Goal: Information Seeking & Learning: Learn about a topic

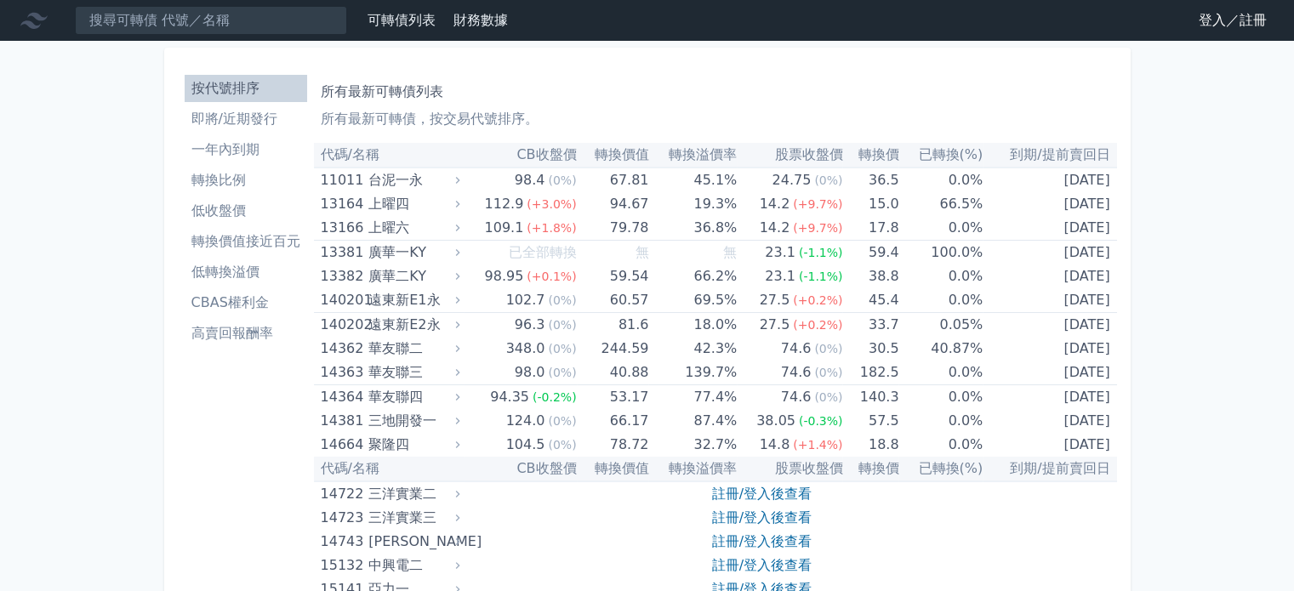
click at [1209, 20] on link "登入／註冊" at bounding box center [1232, 20] width 95 height 27
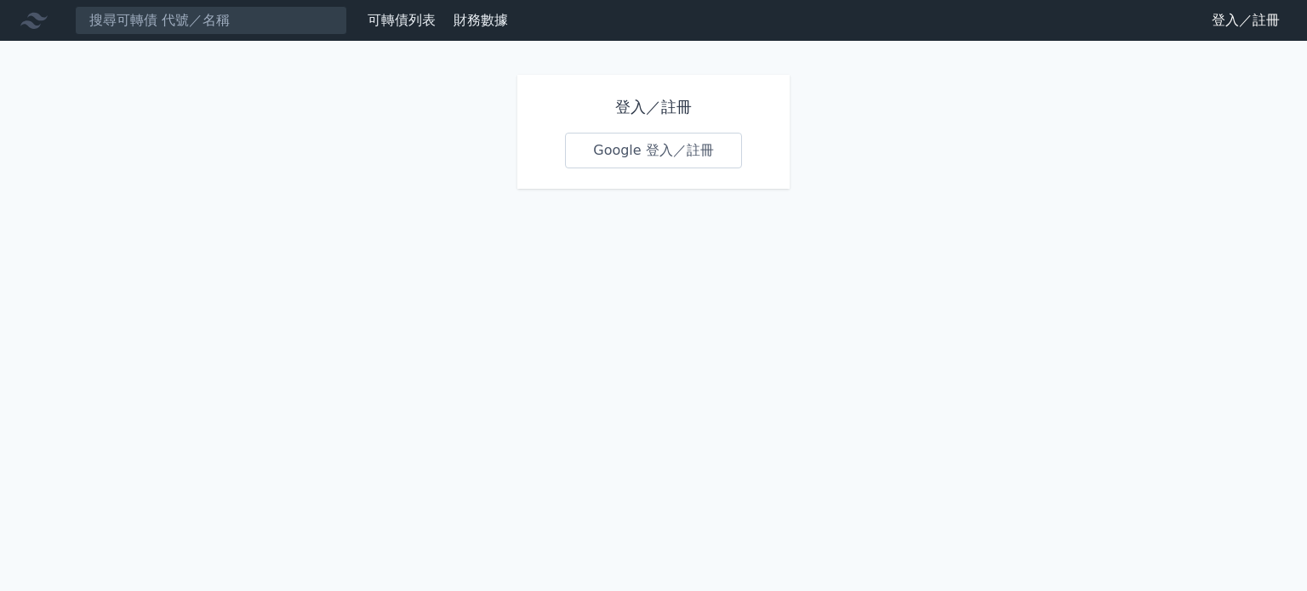
click at [629, 145] on link "Google 登入／註冊" at bounding box center [653, 151] width 177 height 36
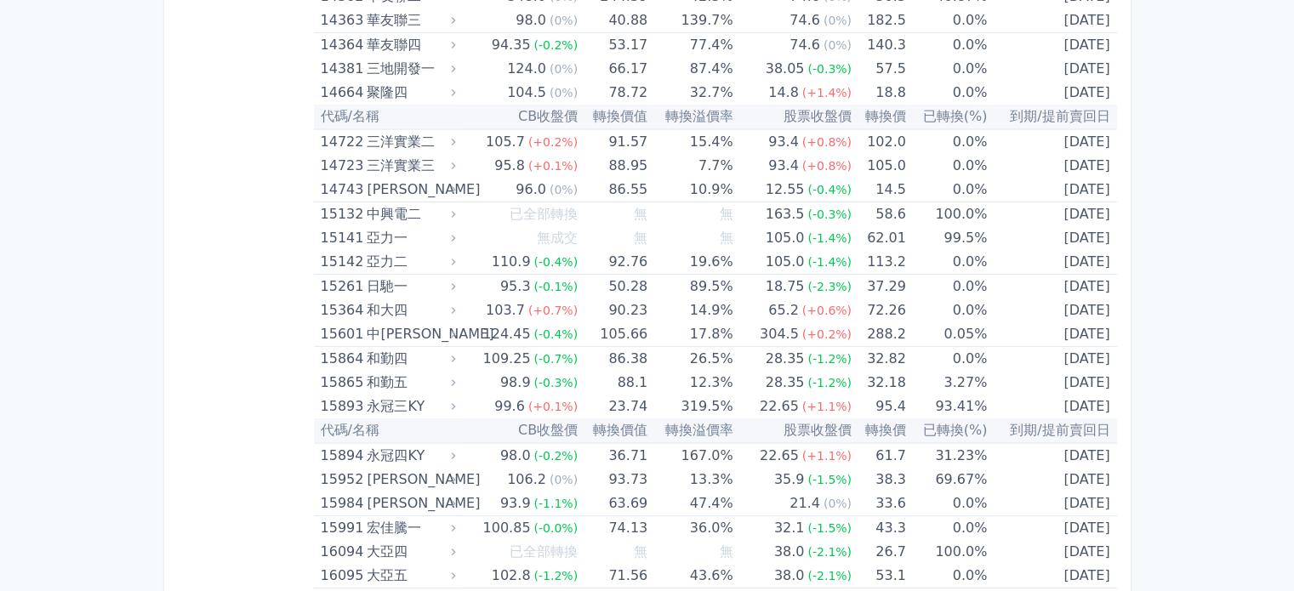
scroll to position [313, 0]
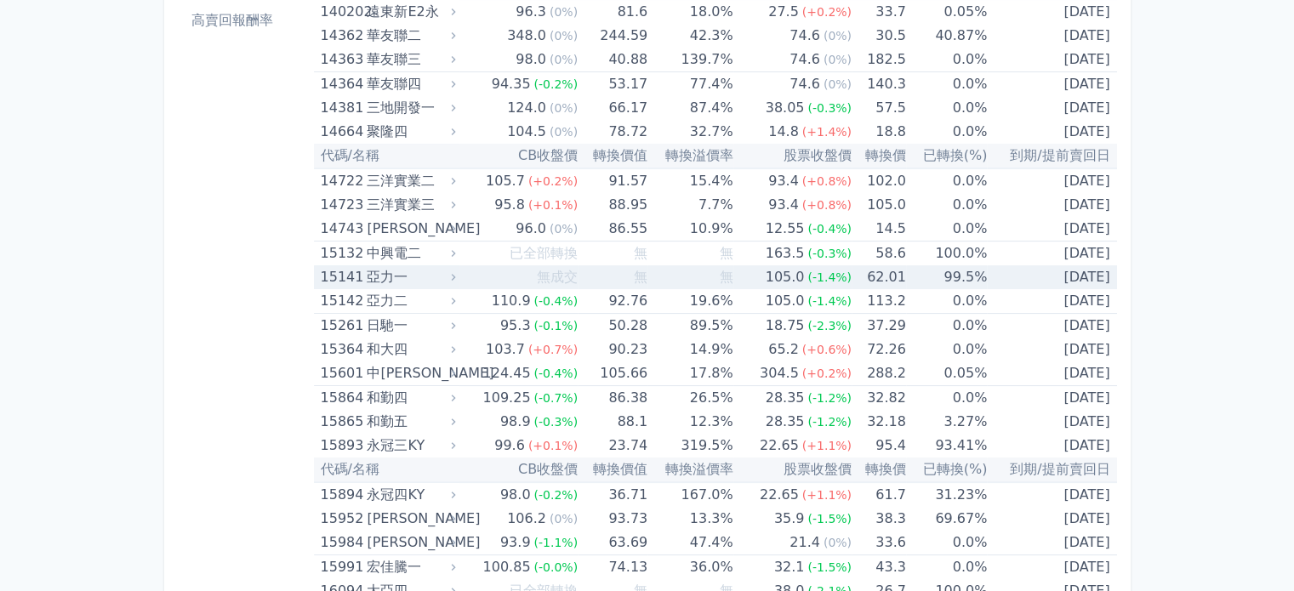
click at [445, 282] on div "亞力一" at bounding box center [409, 277] width 85 height 24
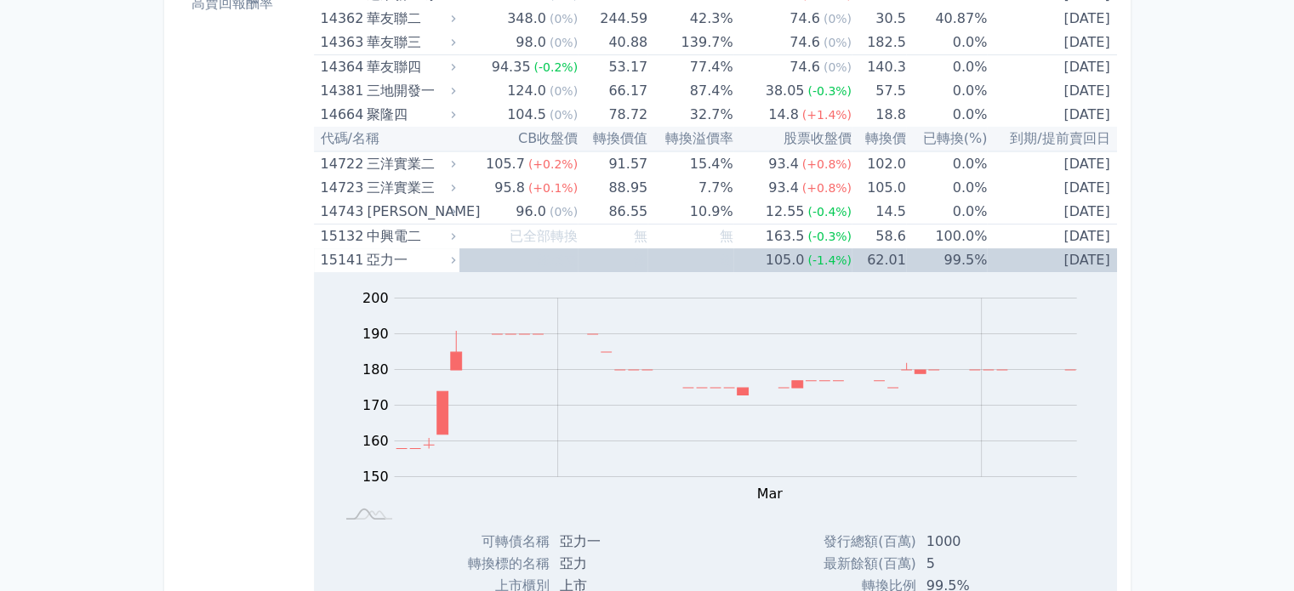
scroll to position [262, 0]
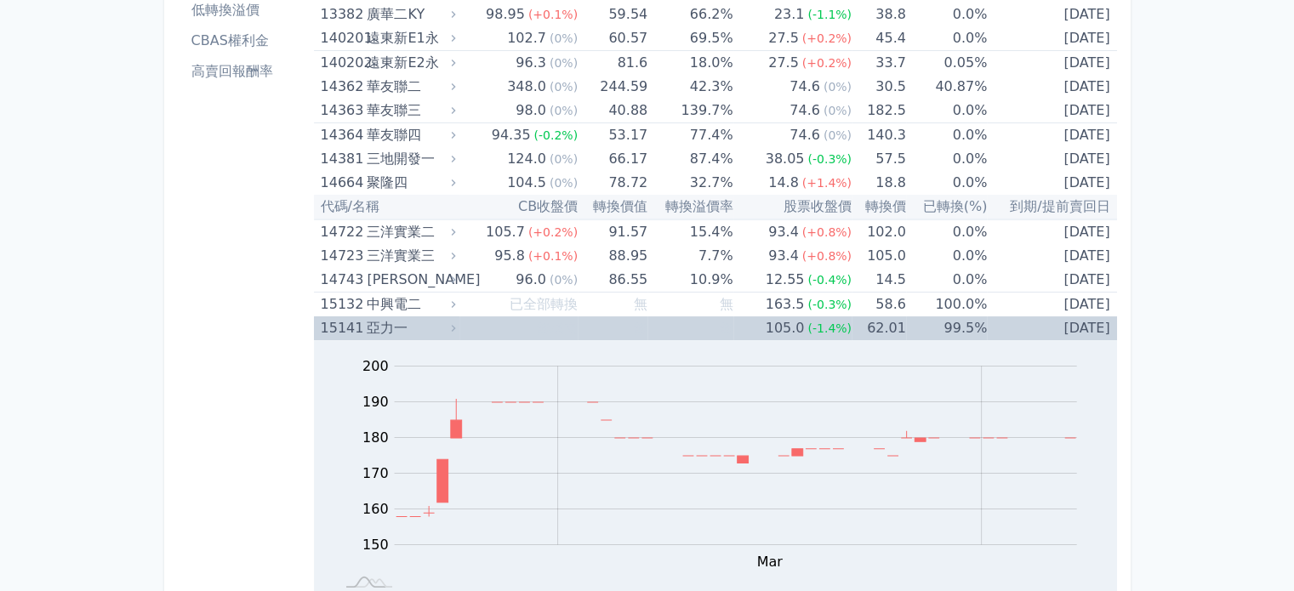
click at [458, 328] on icon at bounding box center [454, 328] width 12 height 12
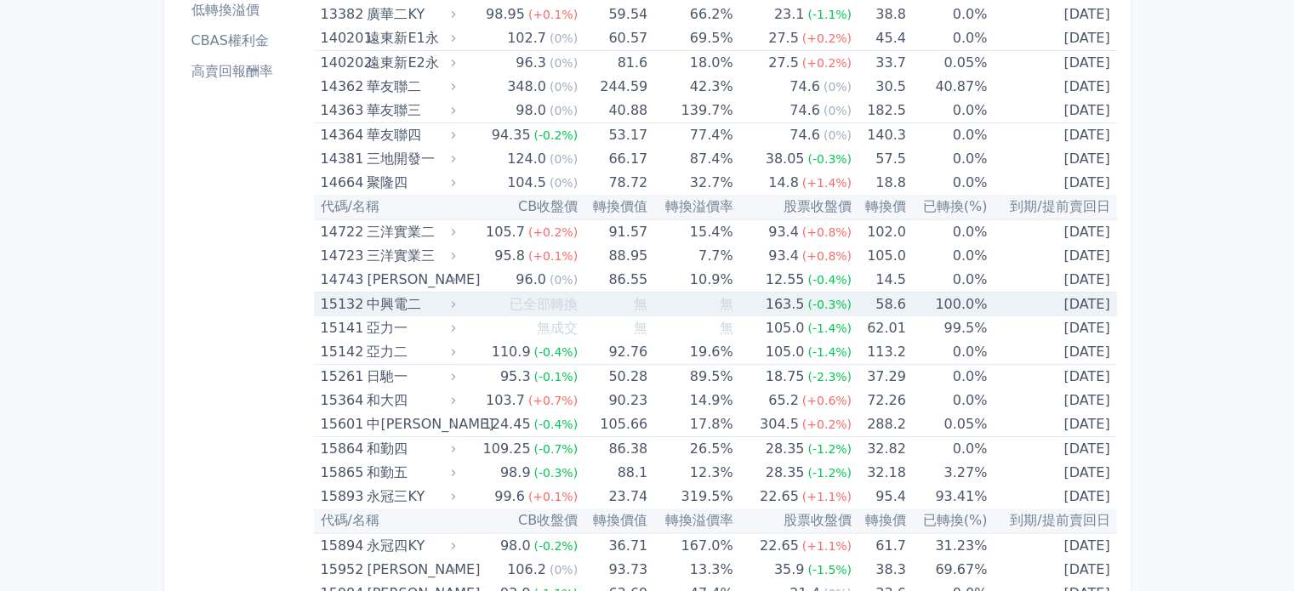
click at [442, 306] on div "中興電二" at bounding box center [409, 305] width 85 height 24
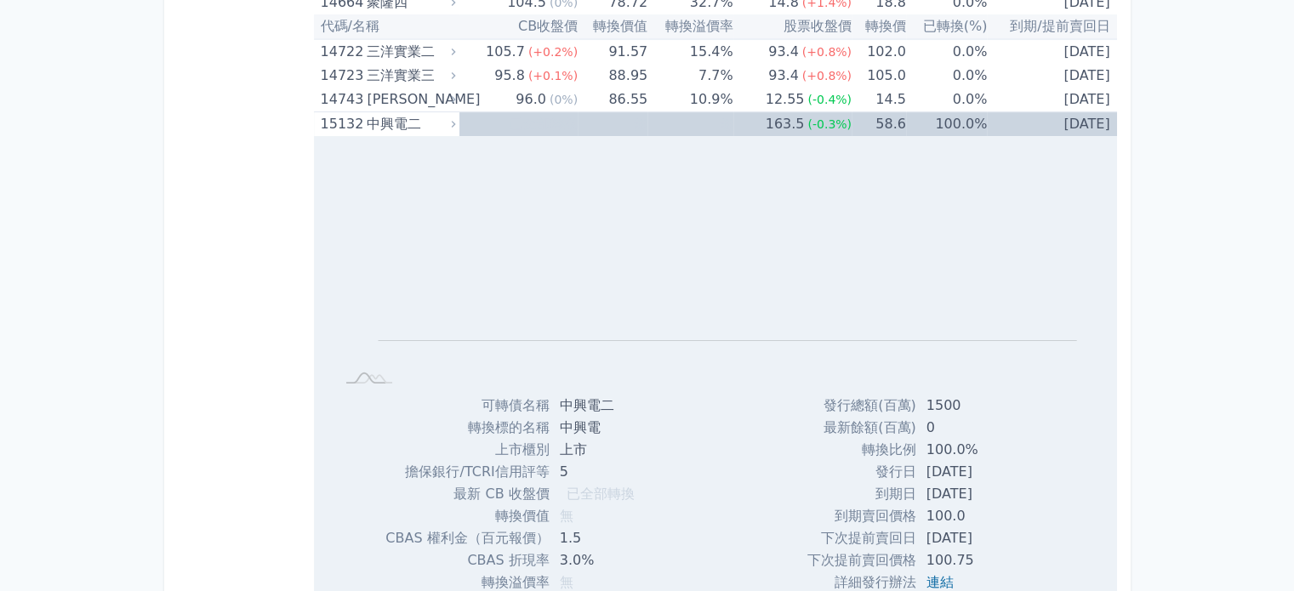
scroll to position [374, 0]
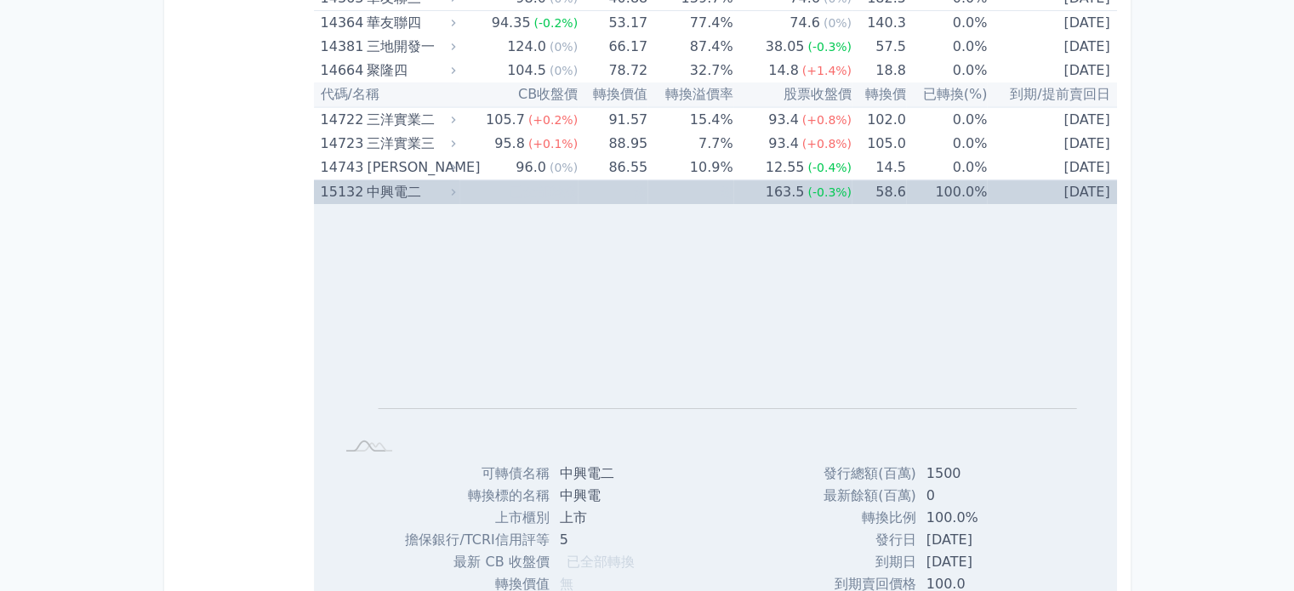
click at [427, 191] on div "中興電二" at bounding box center [409, 192] width 85 height 24
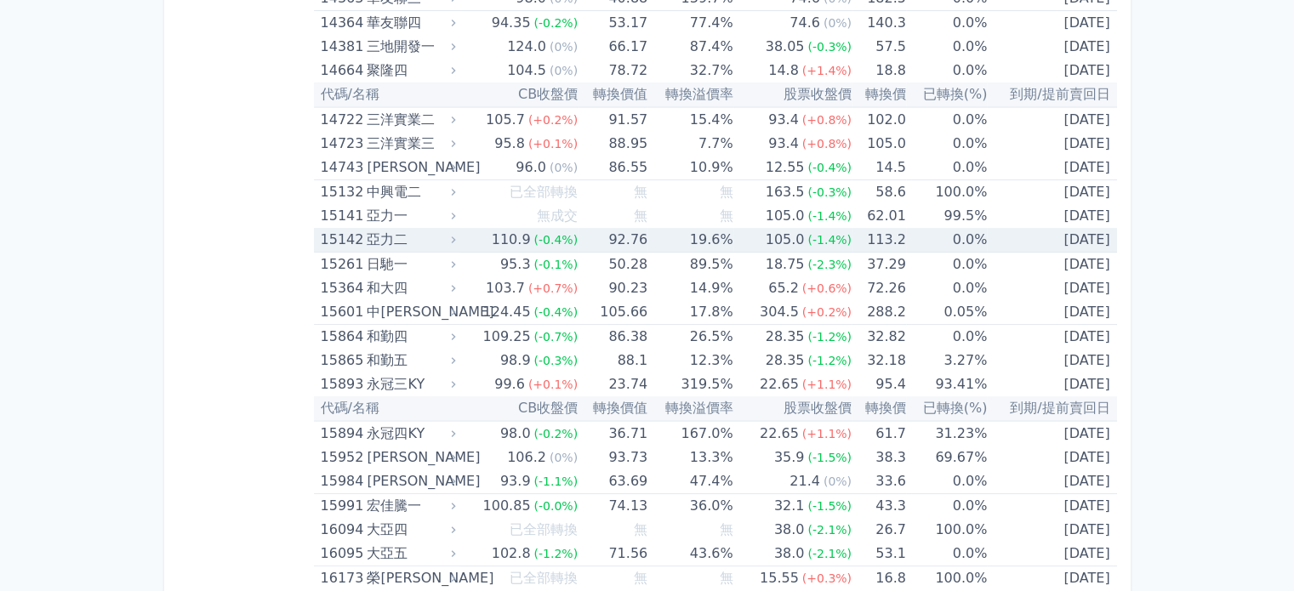
click at [404, 231] on div "亞力二" at bounding box center [409, 240] width 85 height 24
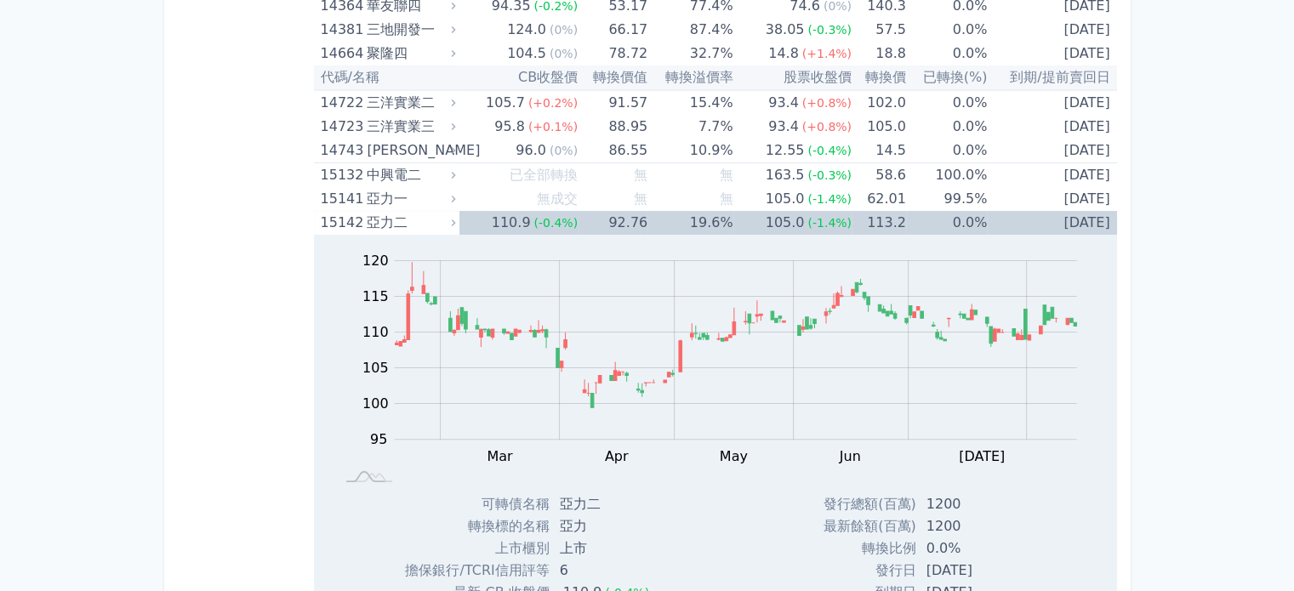
scroll to position [378, 0]
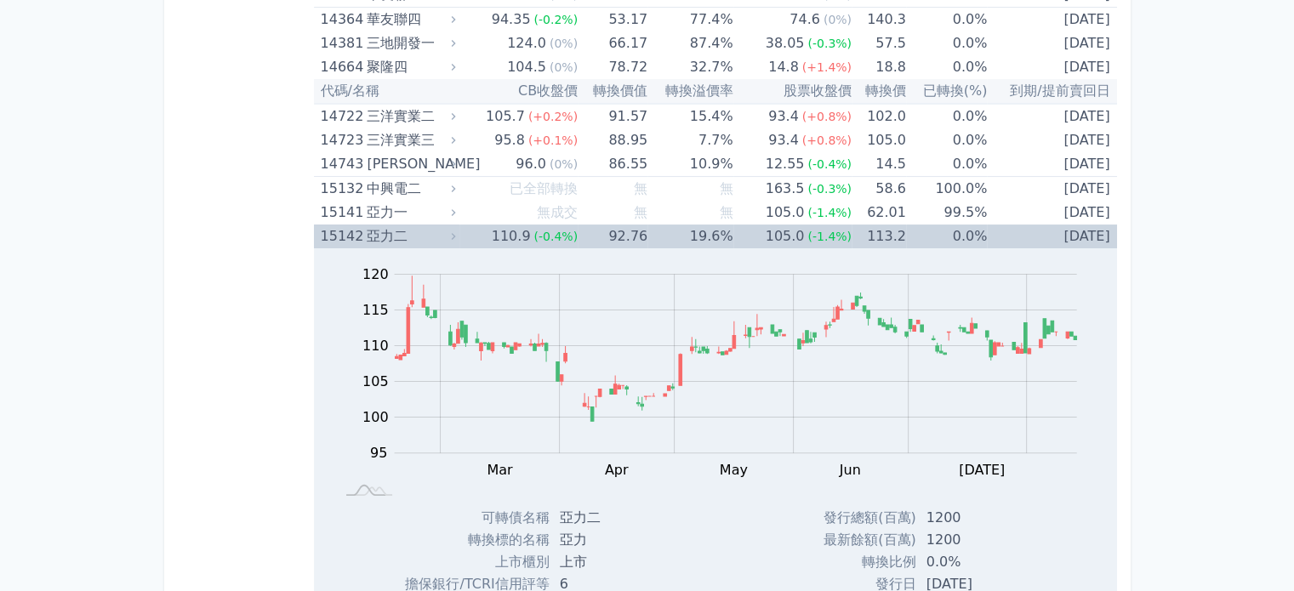
click at [450, 234] on div "亞力二" at bounding box center [409, 237] width 85 height 24
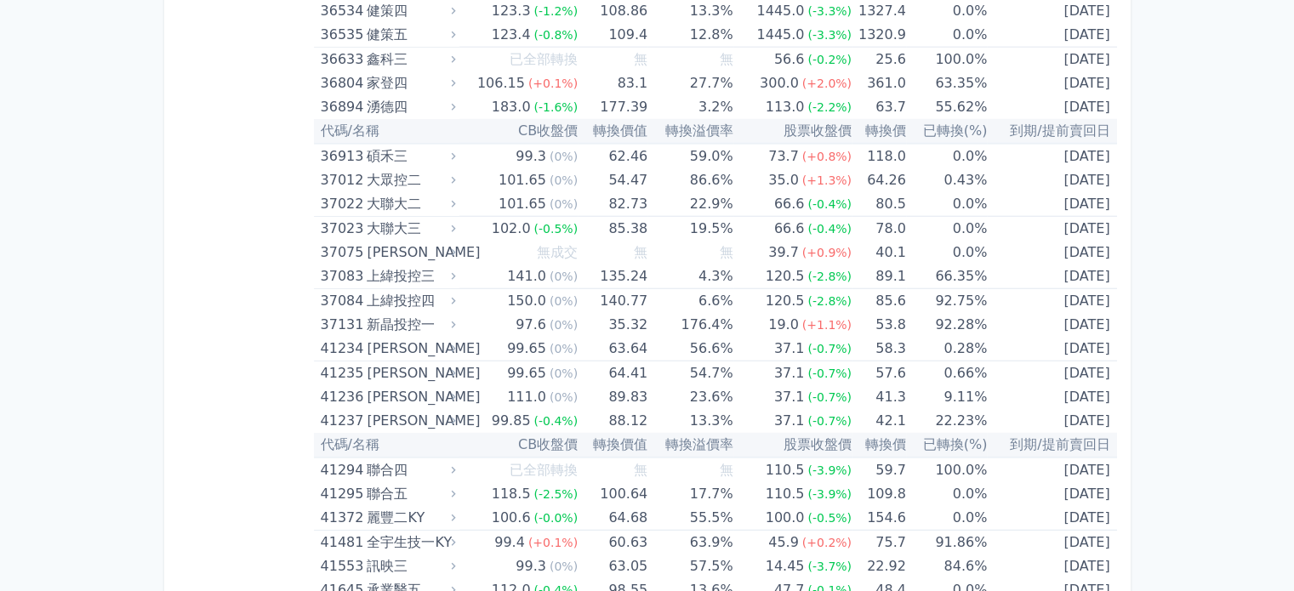
scroll to position [5092, 0]
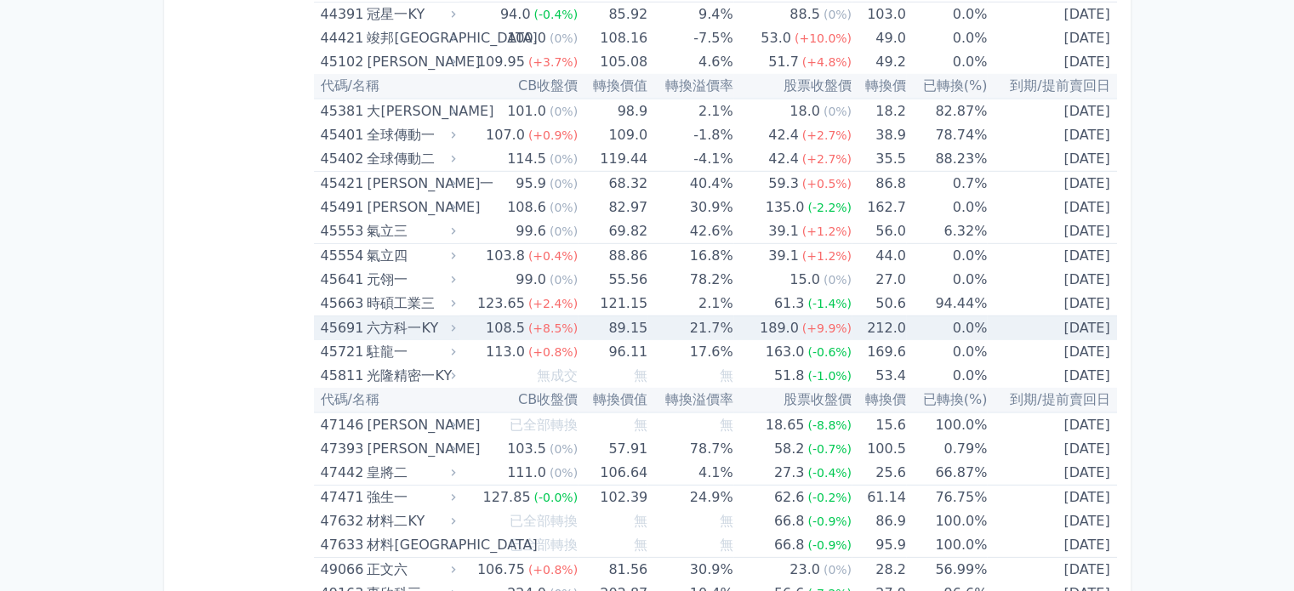
click at [915, 317] on td "0.0%" at bounding box center [946, 329] width 81 height 25
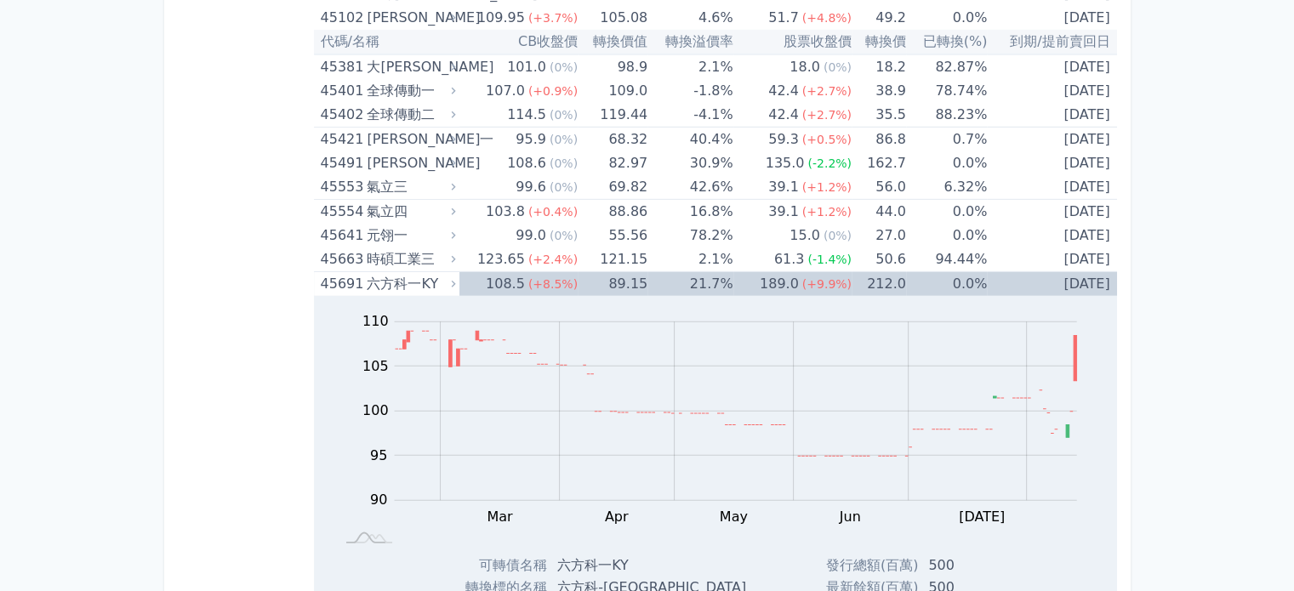
scroll to position [4864, 0]
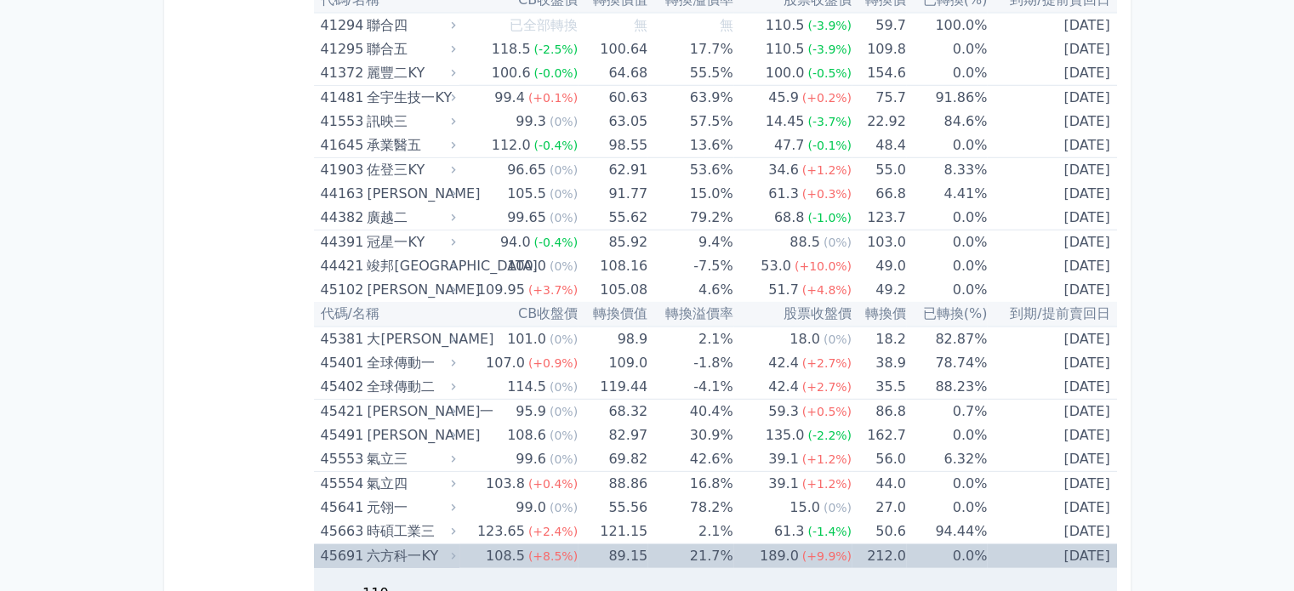
click at [477, 545] on td "108.5 (+8.5%)" at bounding box center [518, 557] width 118 height 25
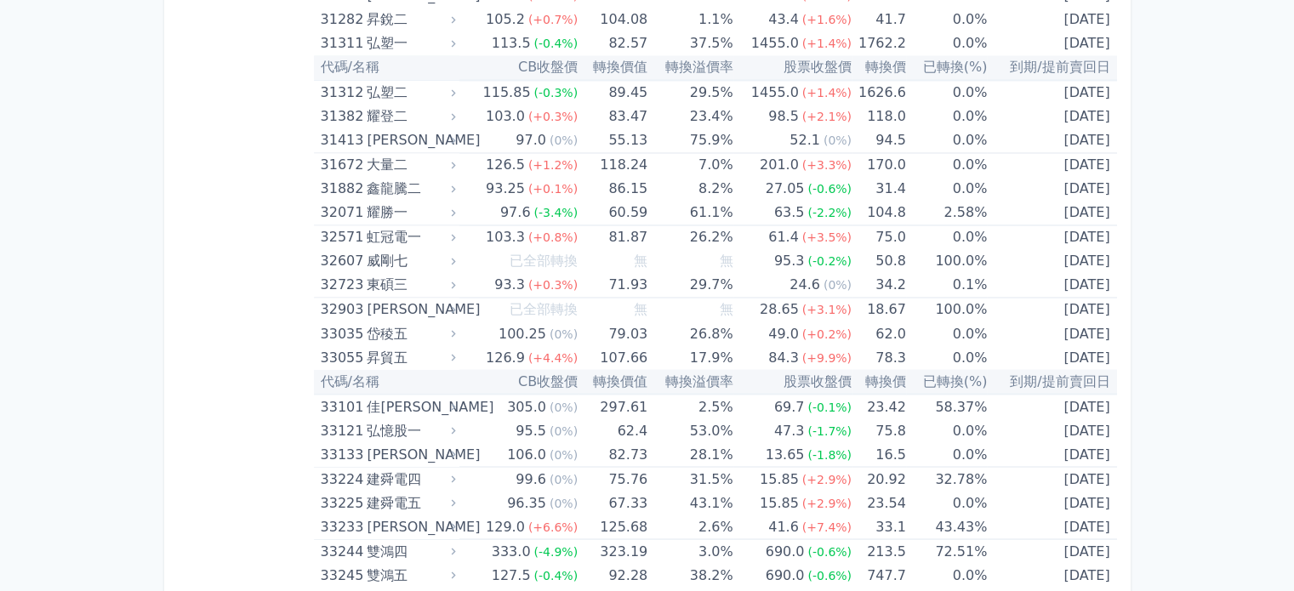
scroll to position [2733, 0]
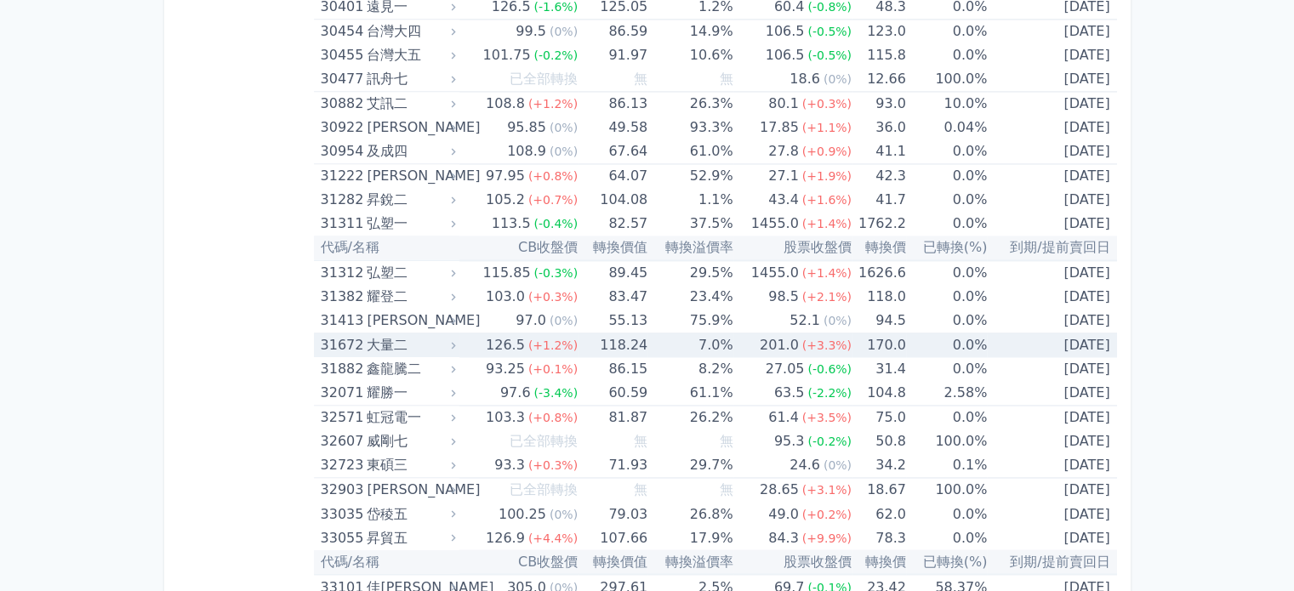
click at [949, 337] on td "0.0%" at bounding box center [946, 346] width 81 height 25
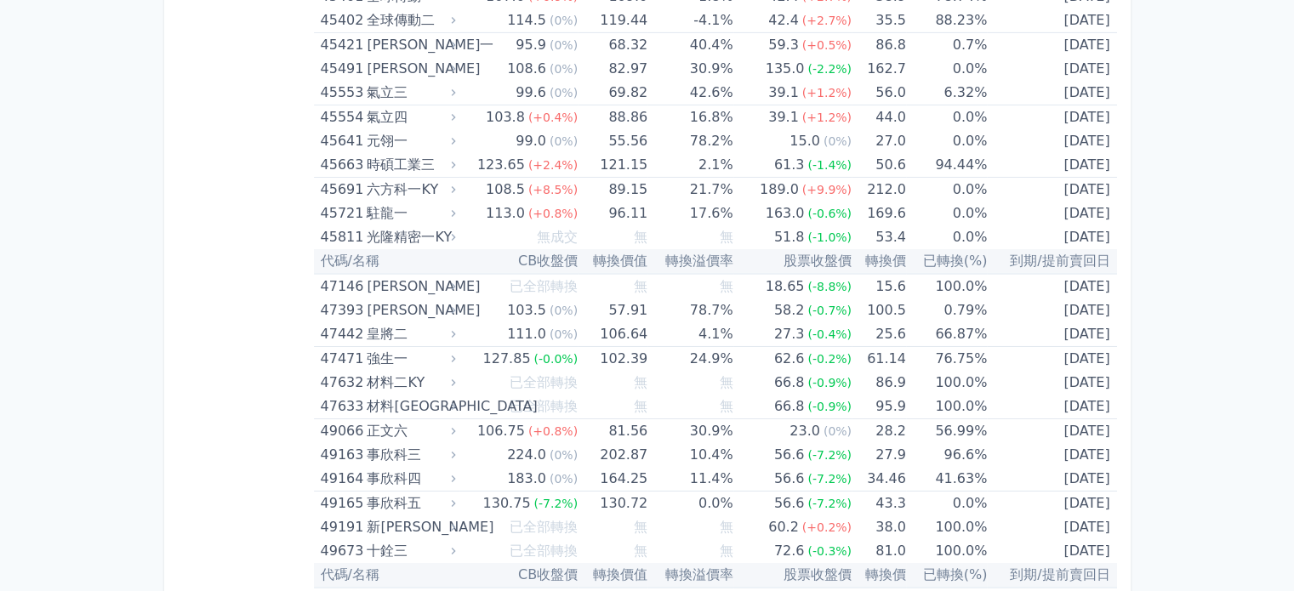
scroll to position [5757, 0]
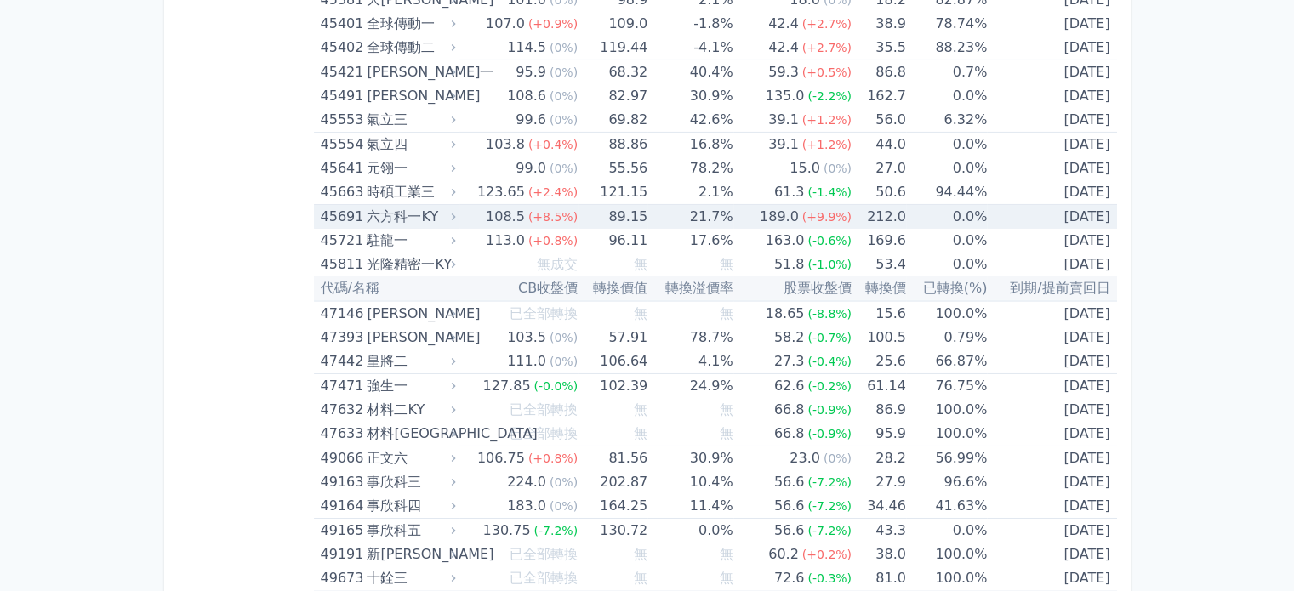
click at [790, 205] on div "189.0" at bounding box center [779, 217] width 46 height 24
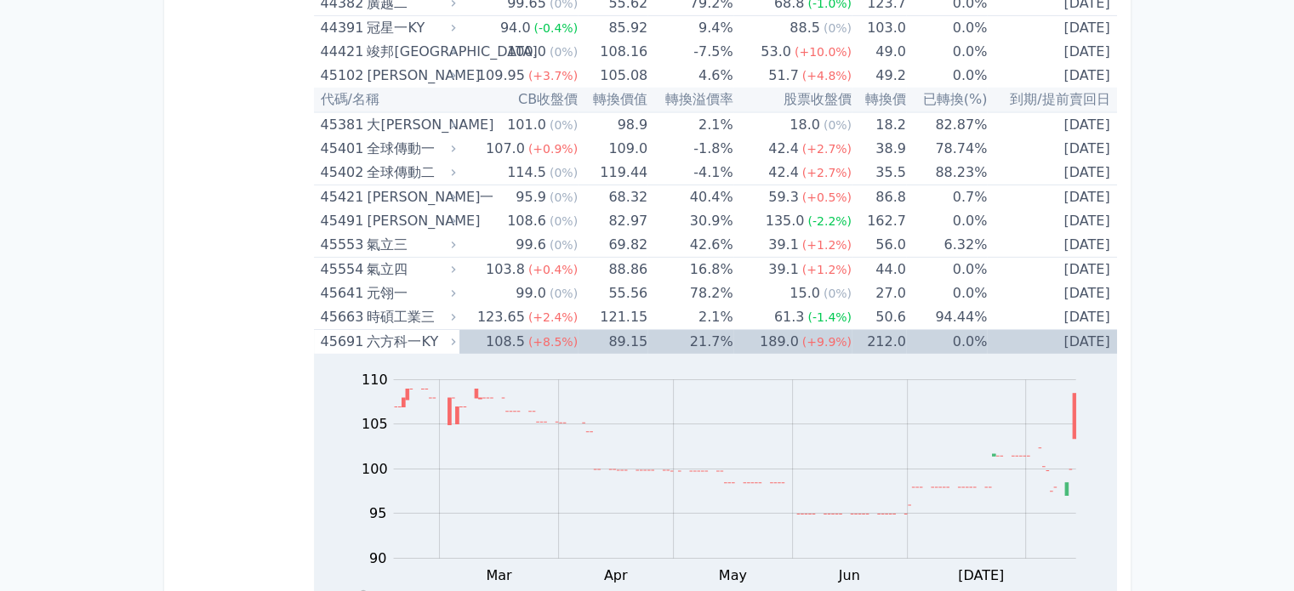
scroll to position [5603, 0]
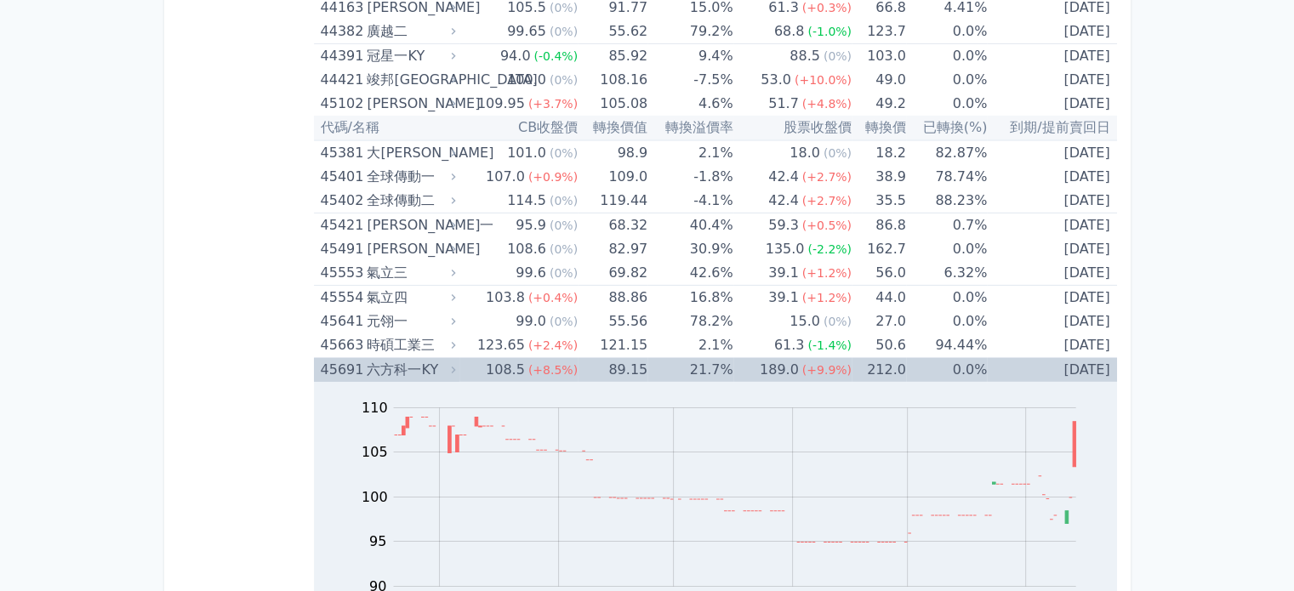
click at [468, 358] on td "108.5 (+8.5%)" at bounding box center [518, 370] width 118 height 25
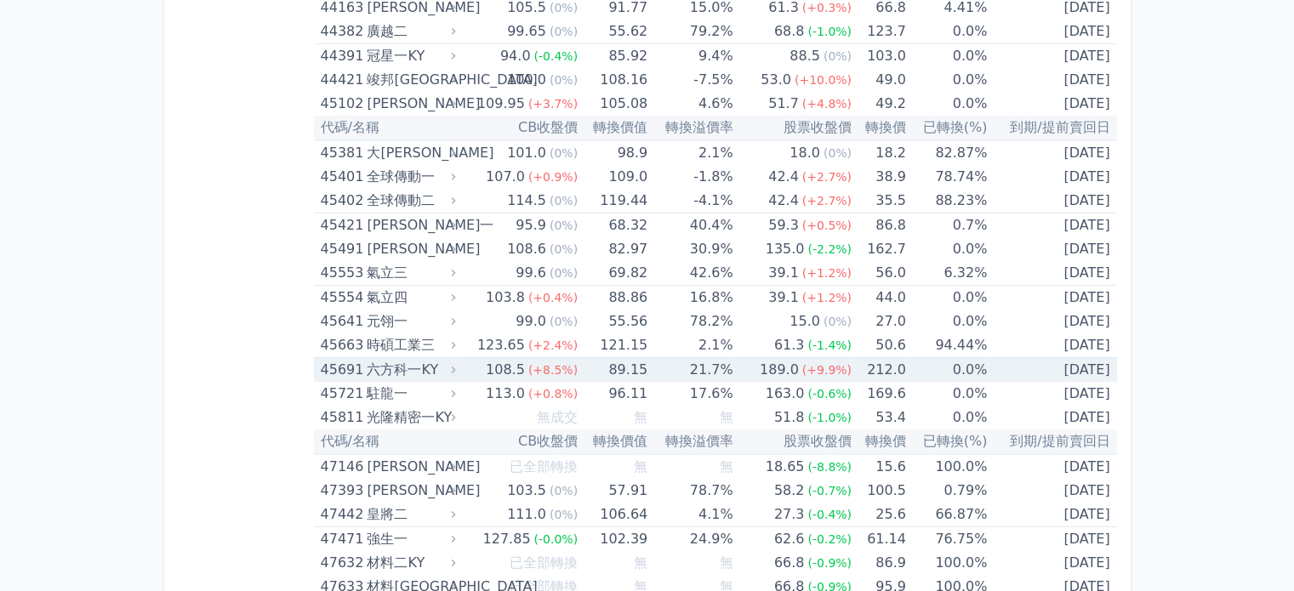
click at [451, 358] on div "六方科一KY" at bounding box center [409, 370] width 85 height 24
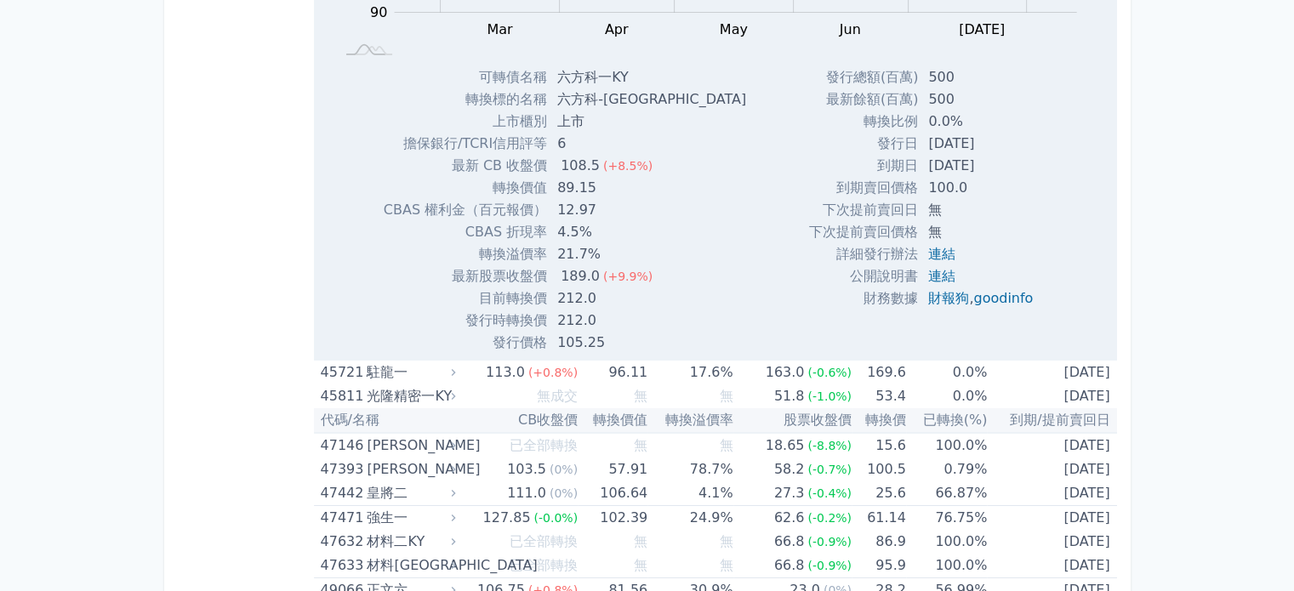
scroll to position [6163, 0]
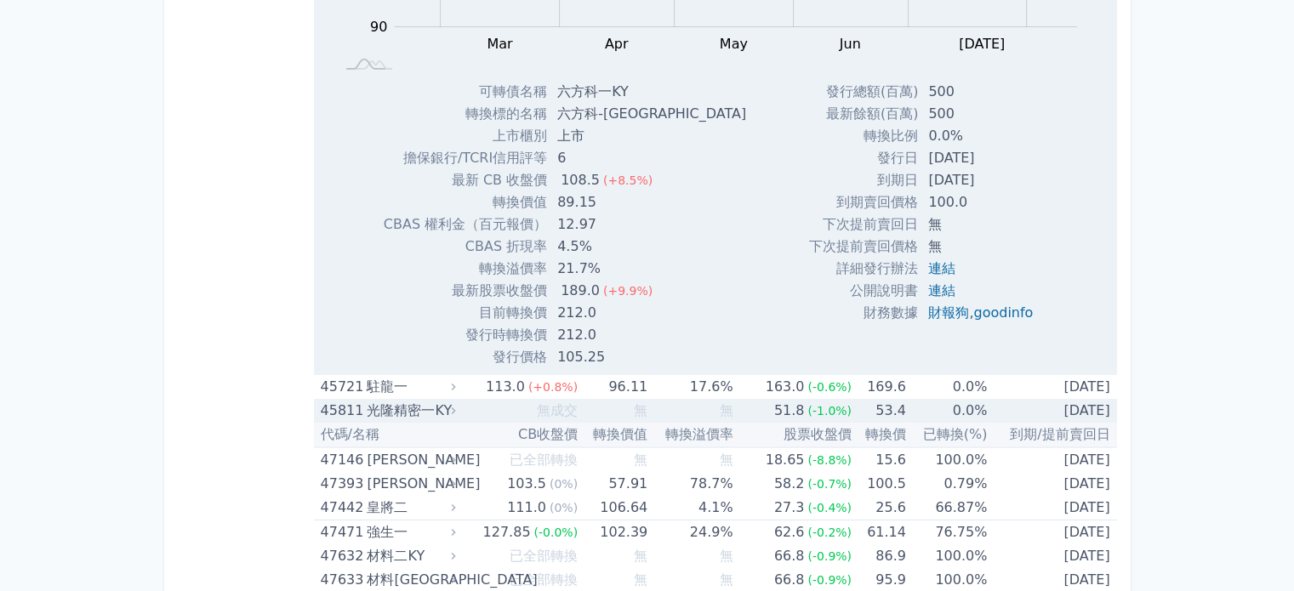
click at [537, 402] on span "無成交" at bounding box center [557, 410] width 41 height 16
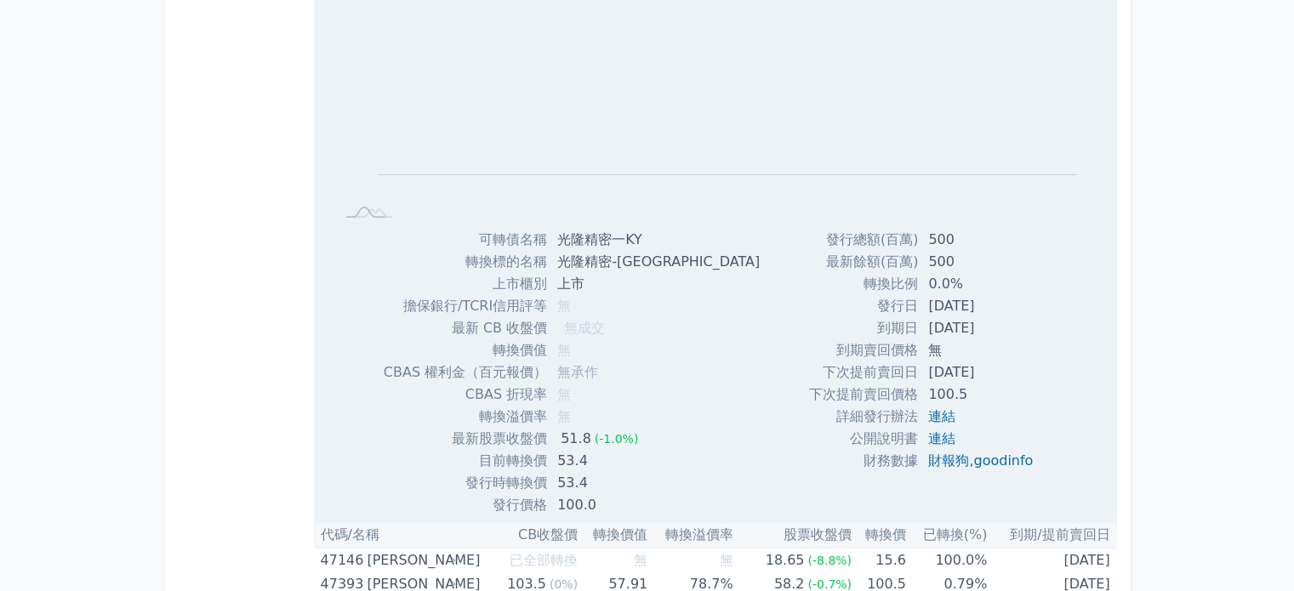
scroll to position [6287, 0]
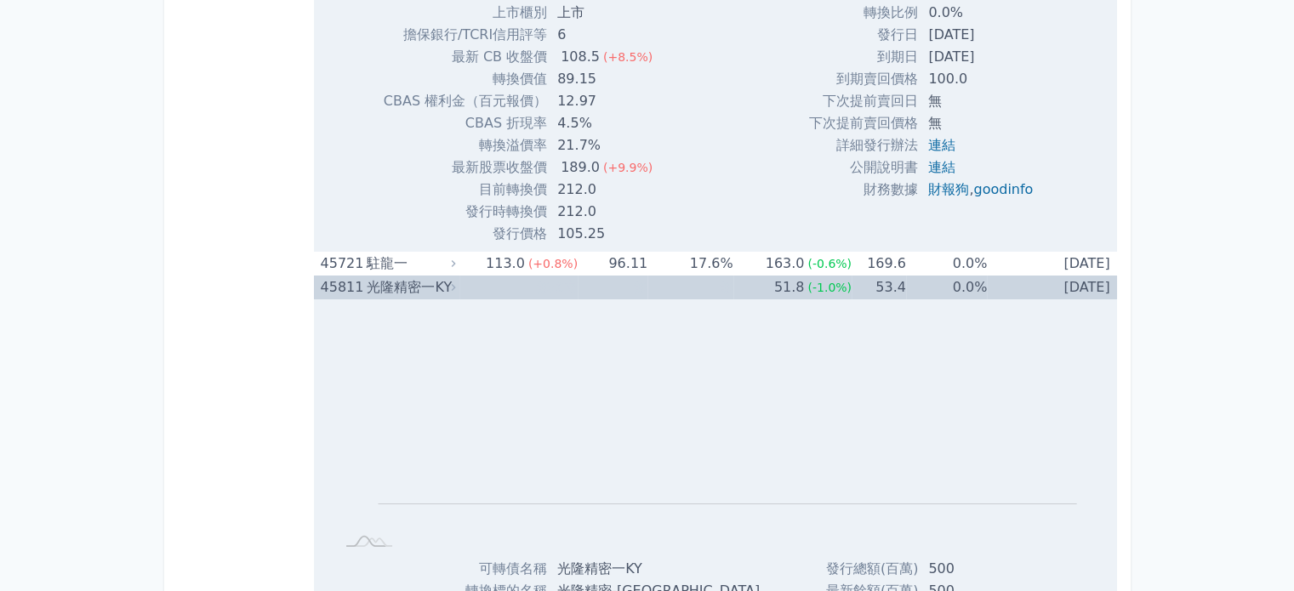
click at [464, 276] on td "無成交" at bounding box center [518, 288] width 118 height 24
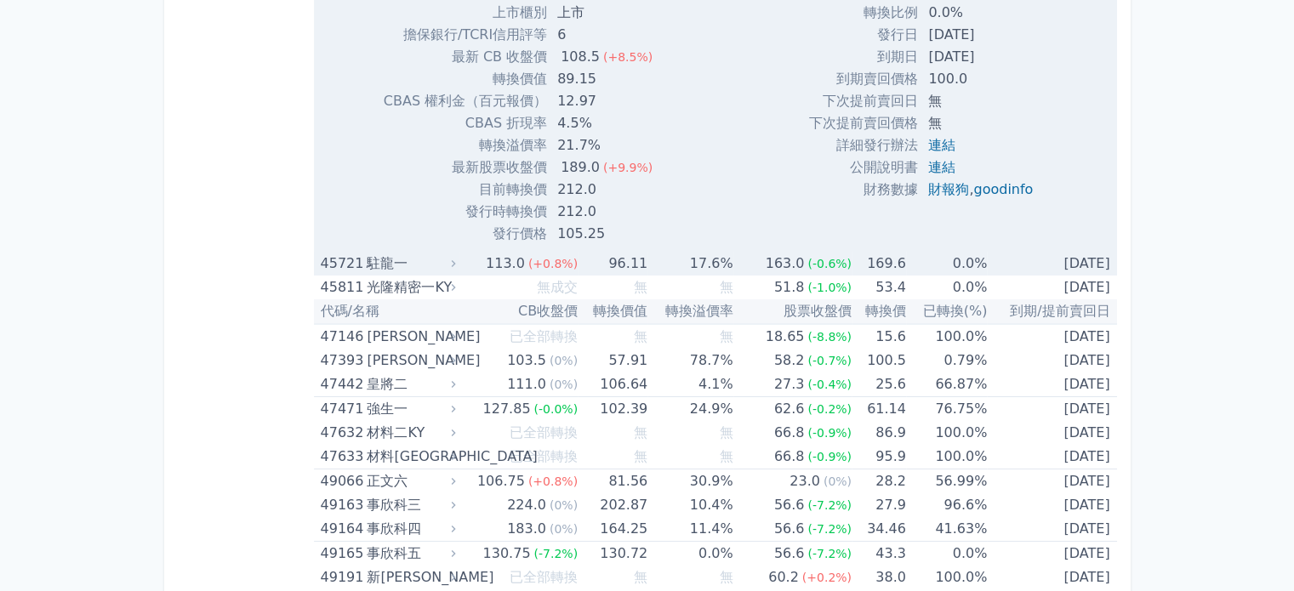
click at [425, 252] on div "駐龍一" at bounding box center [409, 264] width 85 height 24
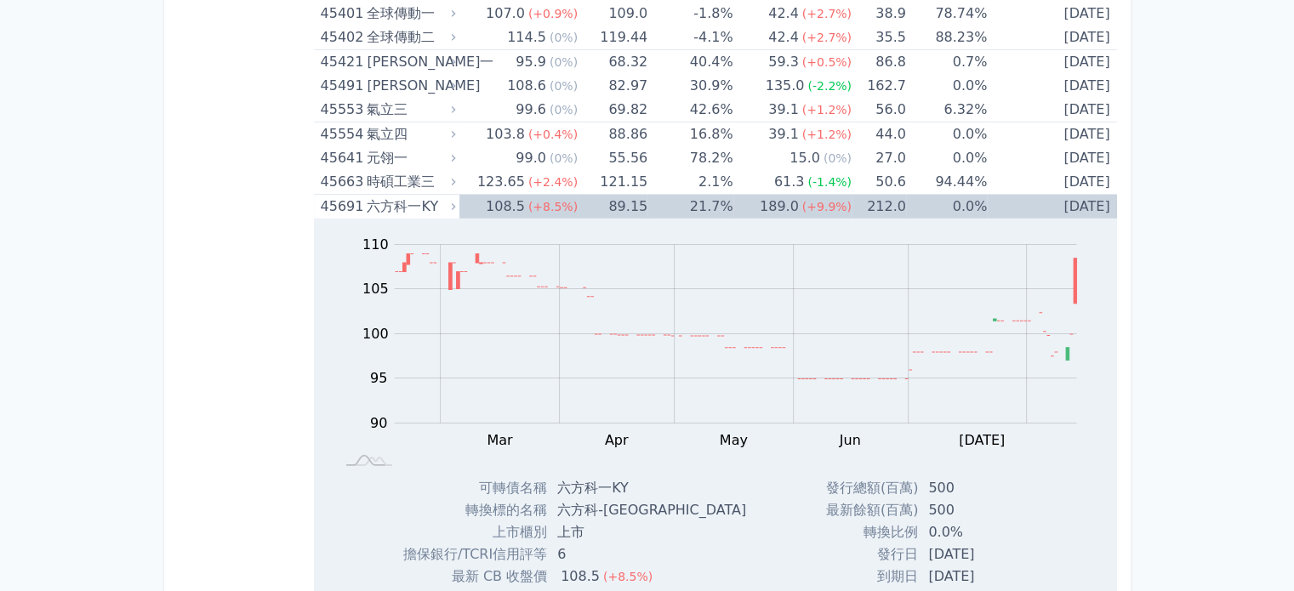
scroll to position [5647, 0]
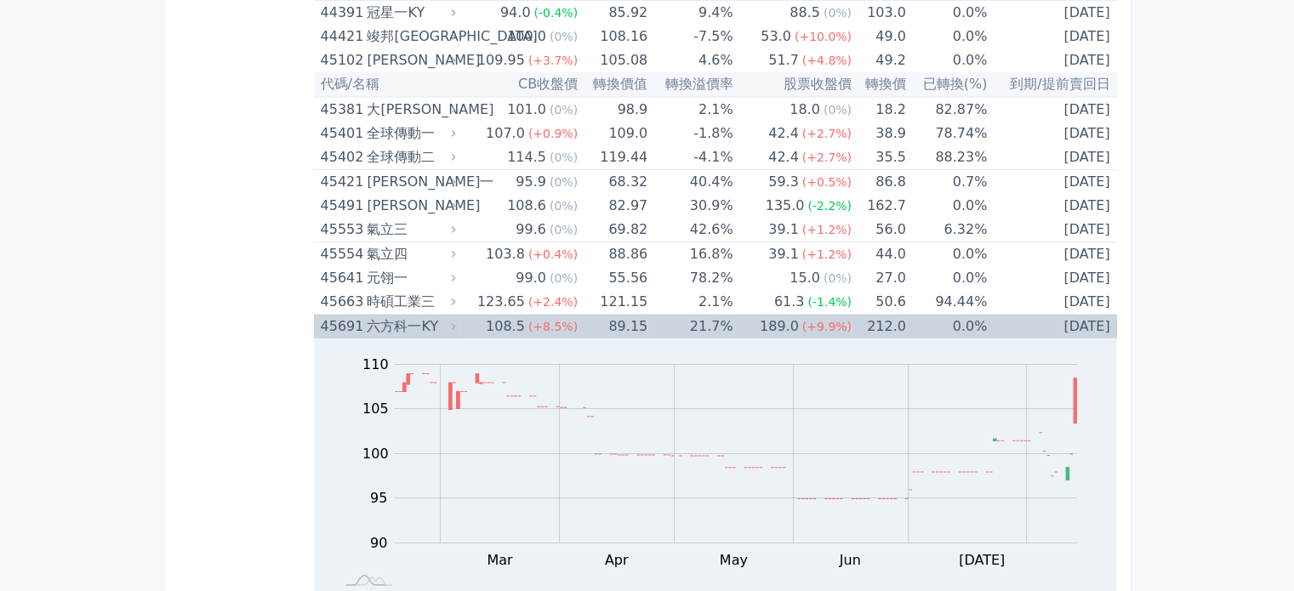
click at [455, 323] on icon at bounding box center [453, 326] width 4 height 7
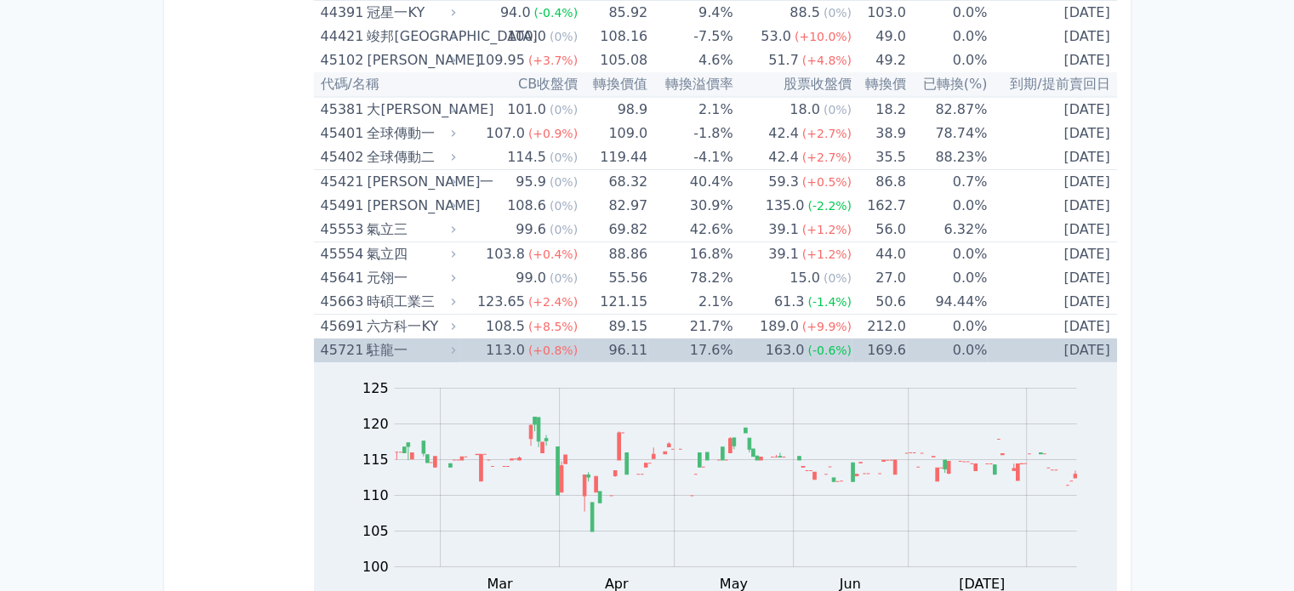
click at [408, 339] on div "駐龍一" at bounding box center [409, 351] width 85 height 24
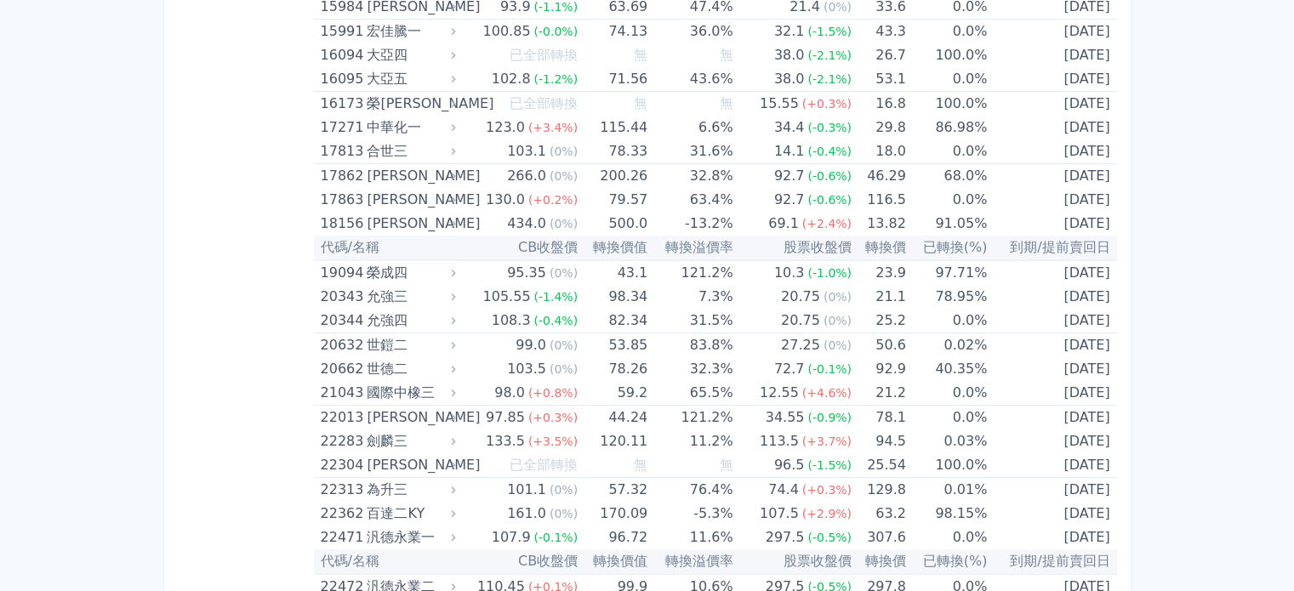
scroll to position [0, 0]
